Goal: Information Seeking & Learning: Find specific fact

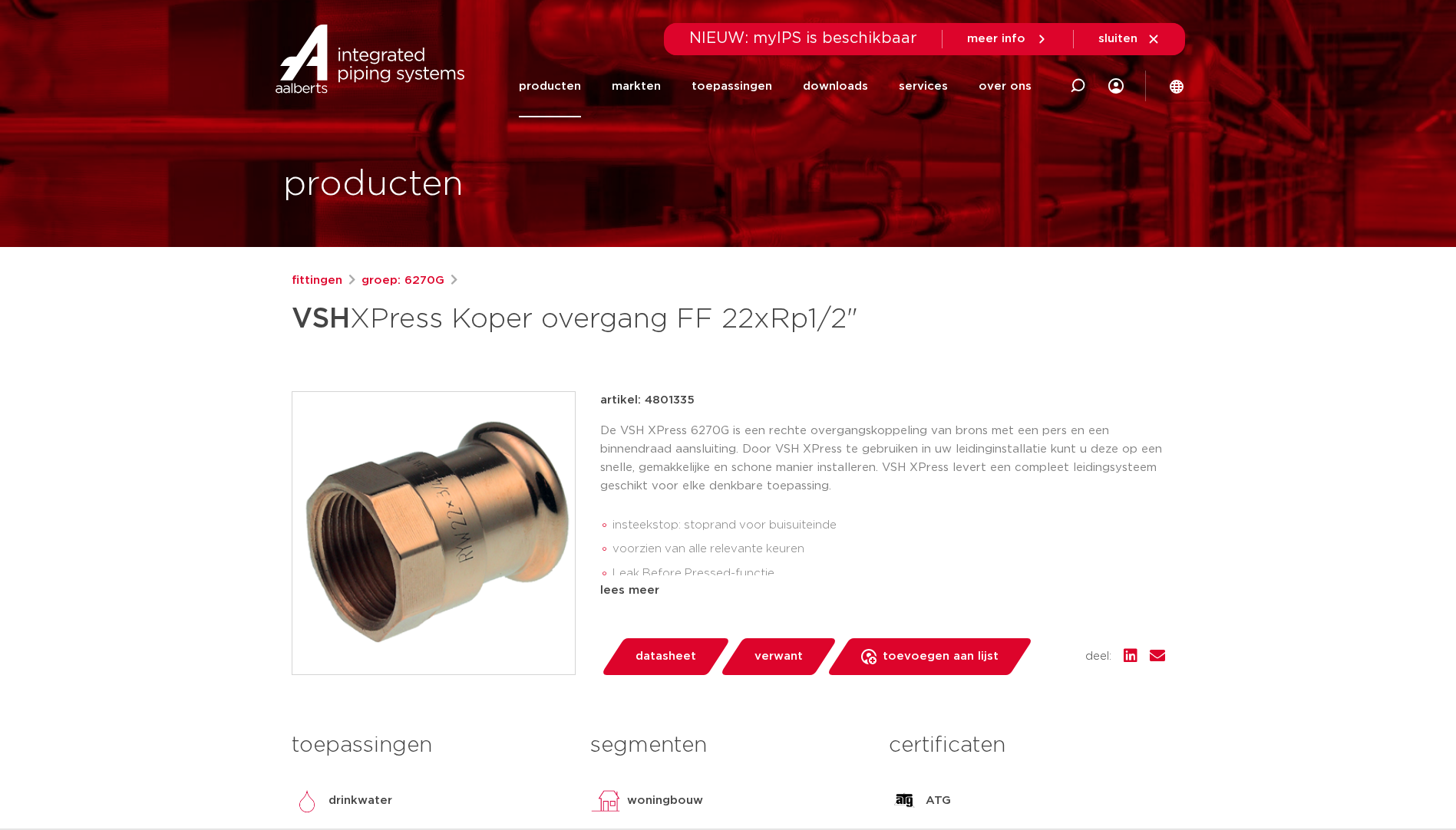
click at [1142, 41] on span "sluiten" at bounding box center [1128, 39] width 62 height 14
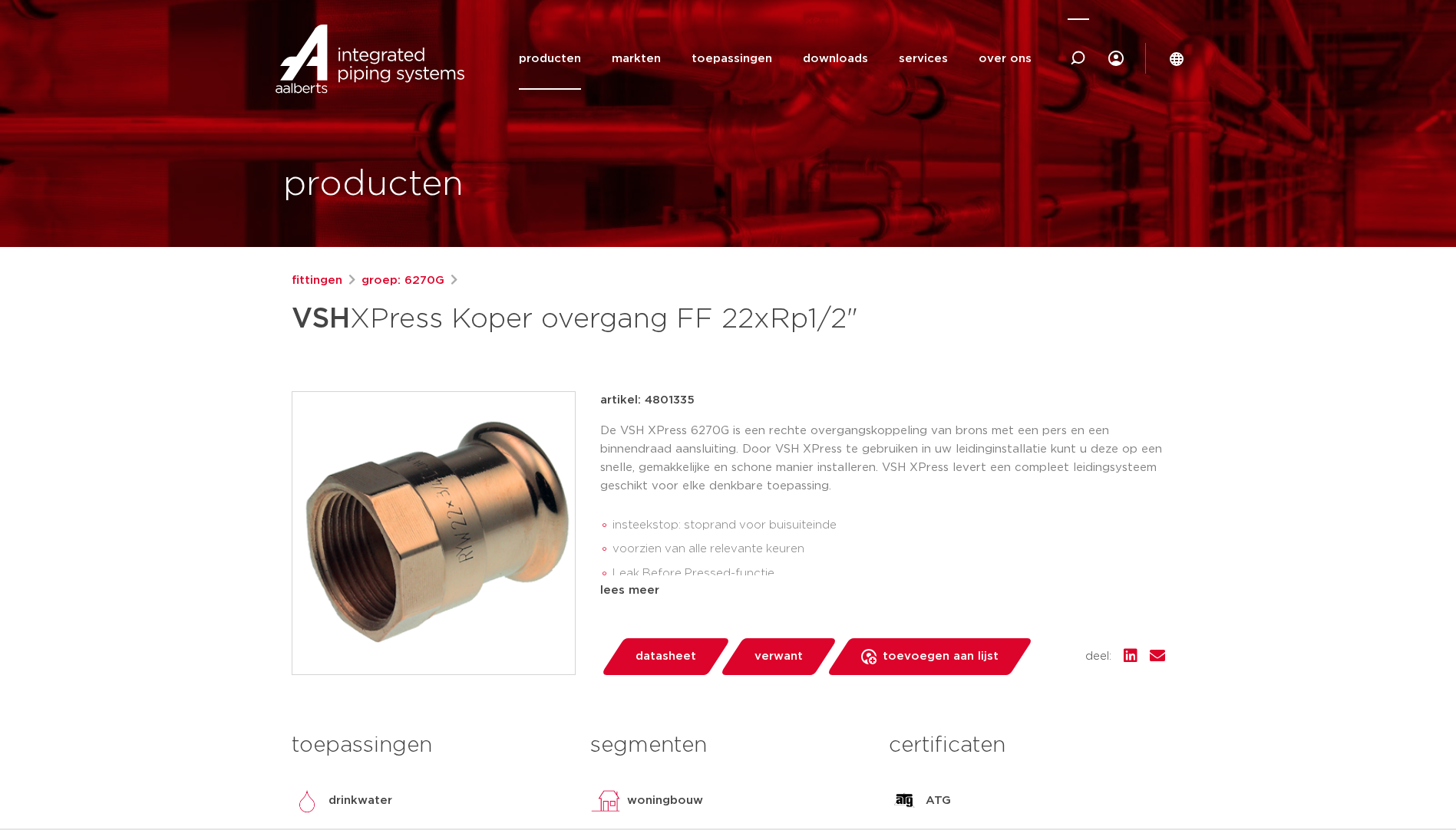
click at [1094, 53] on div at bounding box center [1078, 58] width 62 height 63
paste input "4801346"
type input "4801346"
click button "Zoeken" at bounding box center [0, 0] width 0 height 0
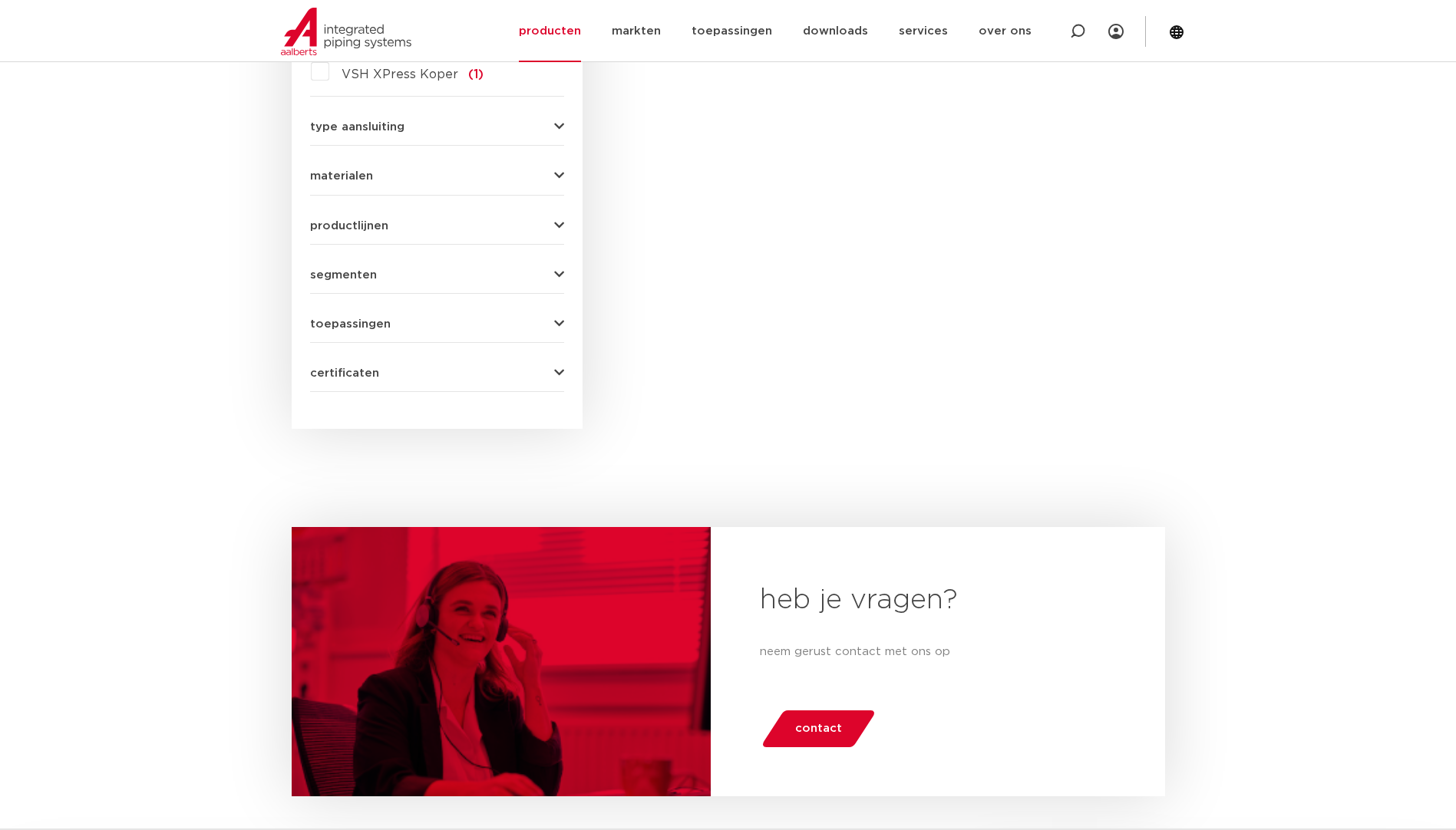
scroll to position [868, 0]
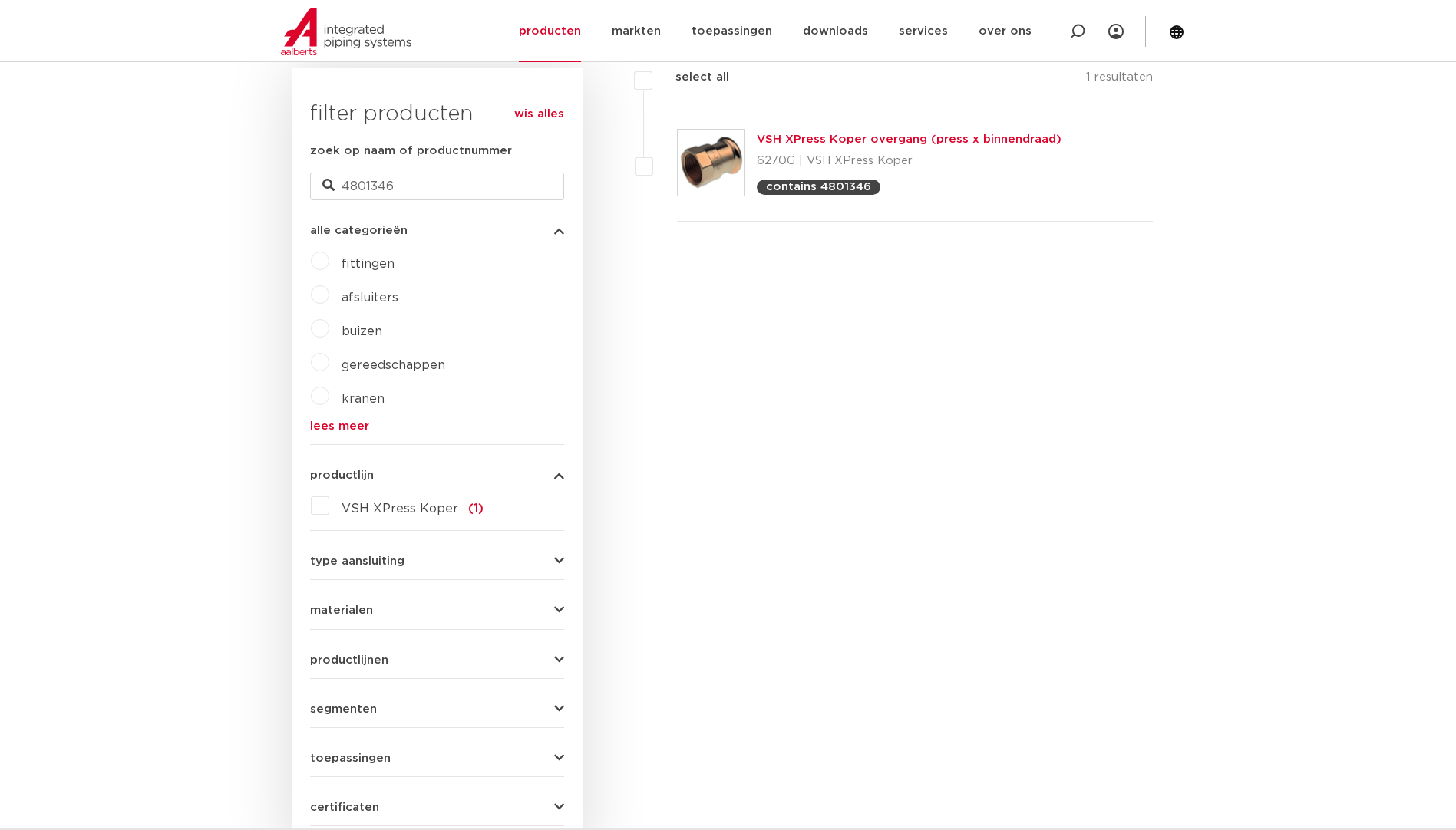
drag, startPoint x: 939, startPoint y: 282, endPoint x: 946, endPoint y: 179, distance: 103.2
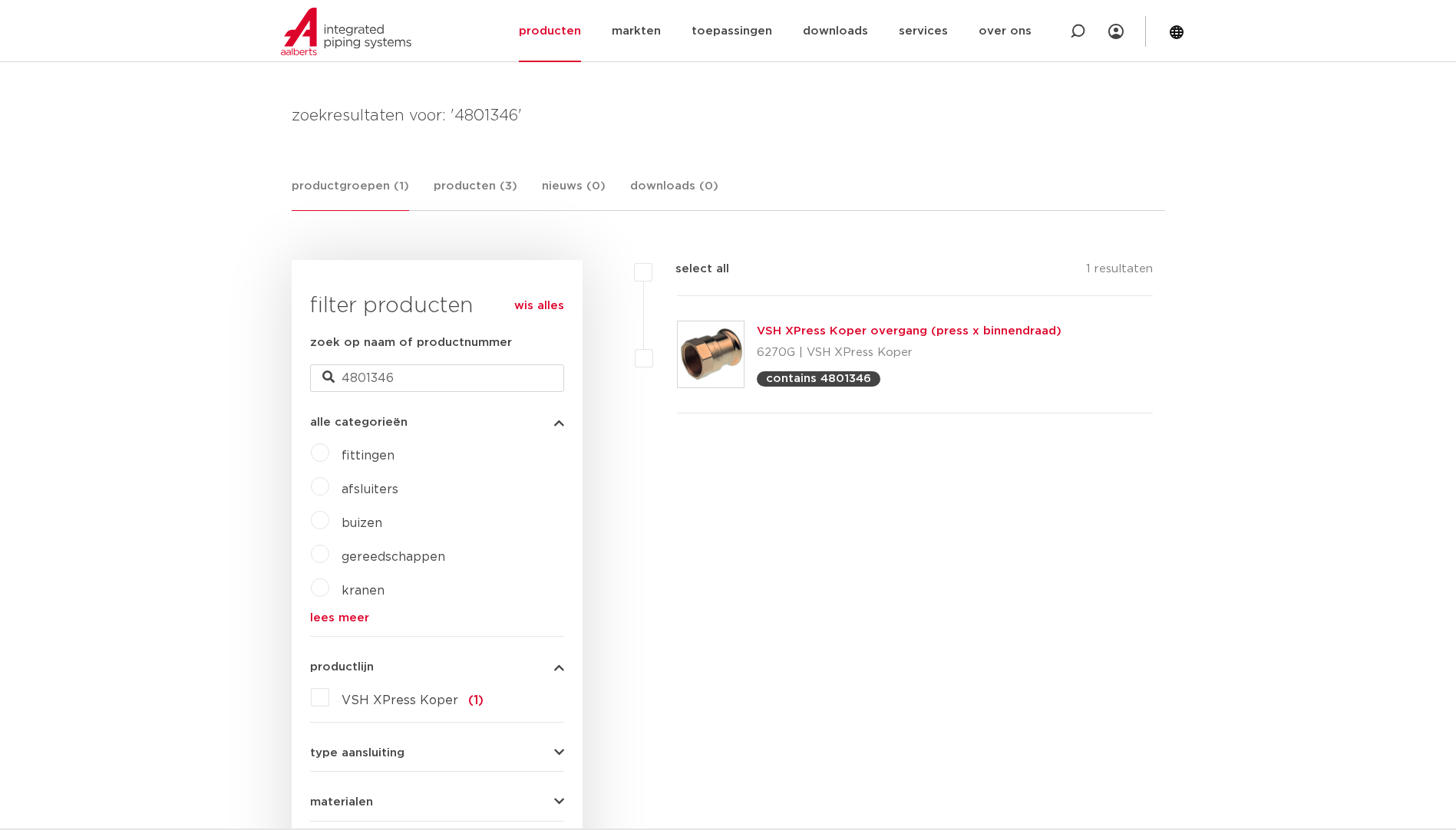
click at [732, 349] on img at bounding box center [711, 355] width 66 height 66
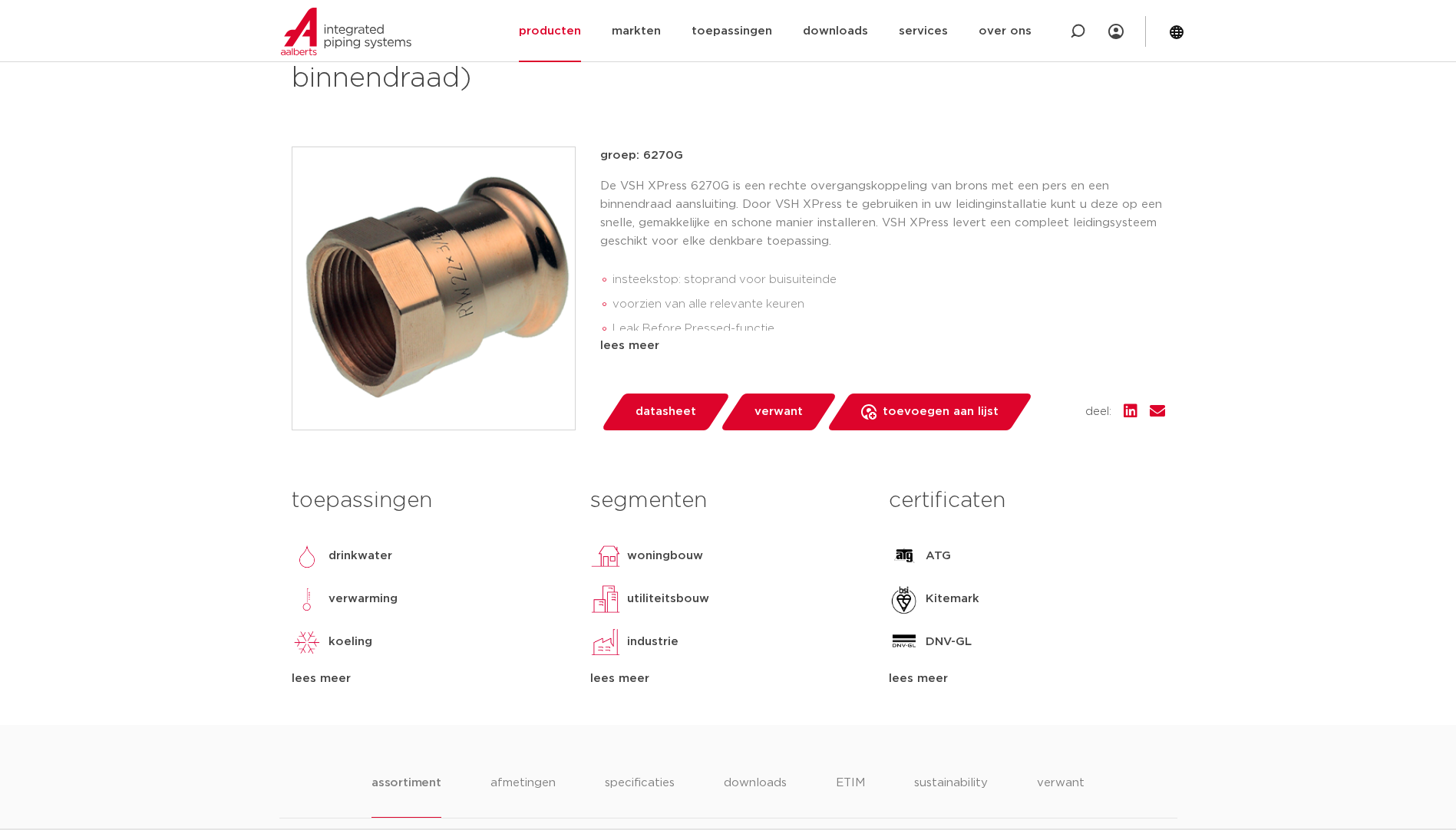
drag, startPoint x: 846, startPoint y: 225, endPoint x: 845, endPoint y: 233, distance: 8.1
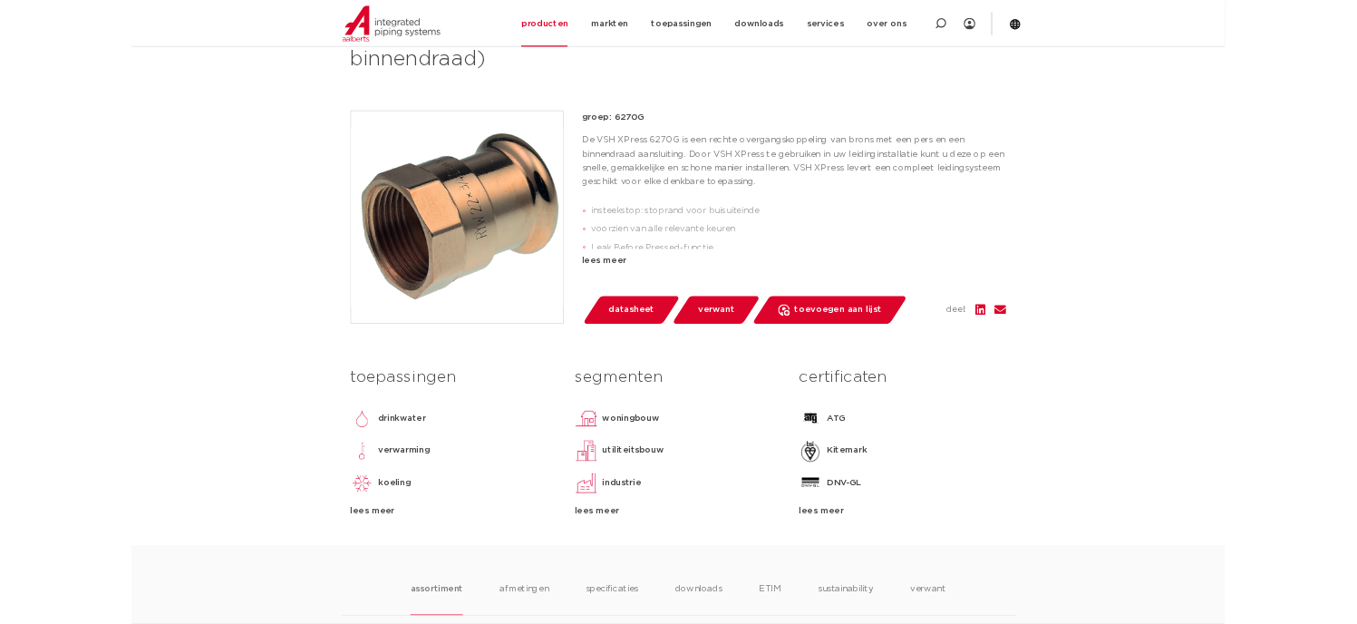
scroll to position [401, 0]
